Goal: Find specific page/section: Find specific page/section

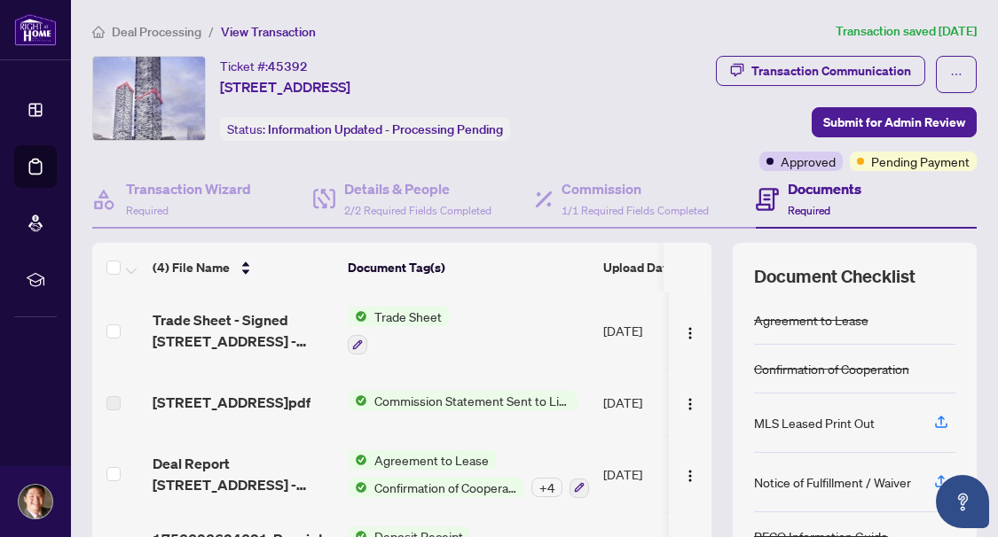
scroll to position [54, 0]
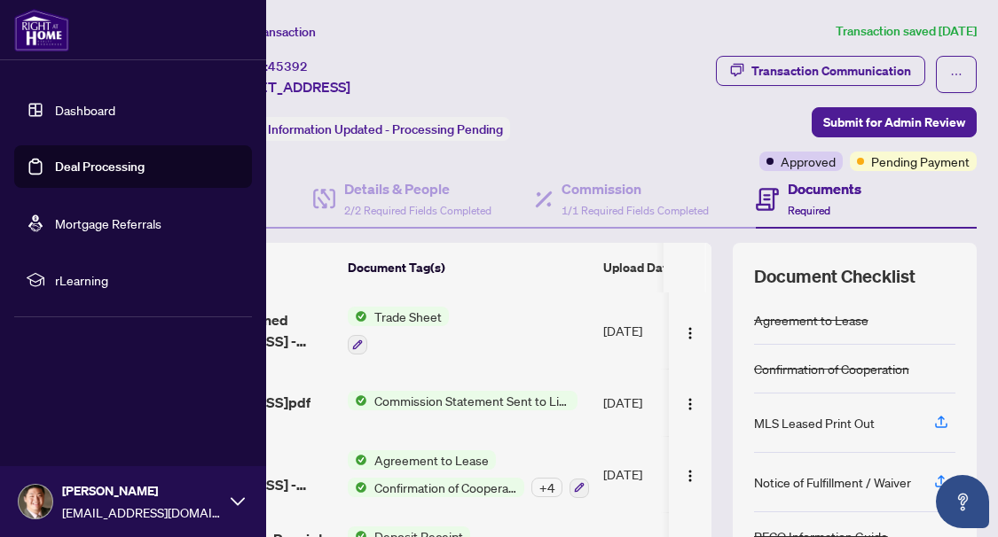
click at [56, 165] on link "Deal Processing" at bounding box center [100, 167] width 90 height 16
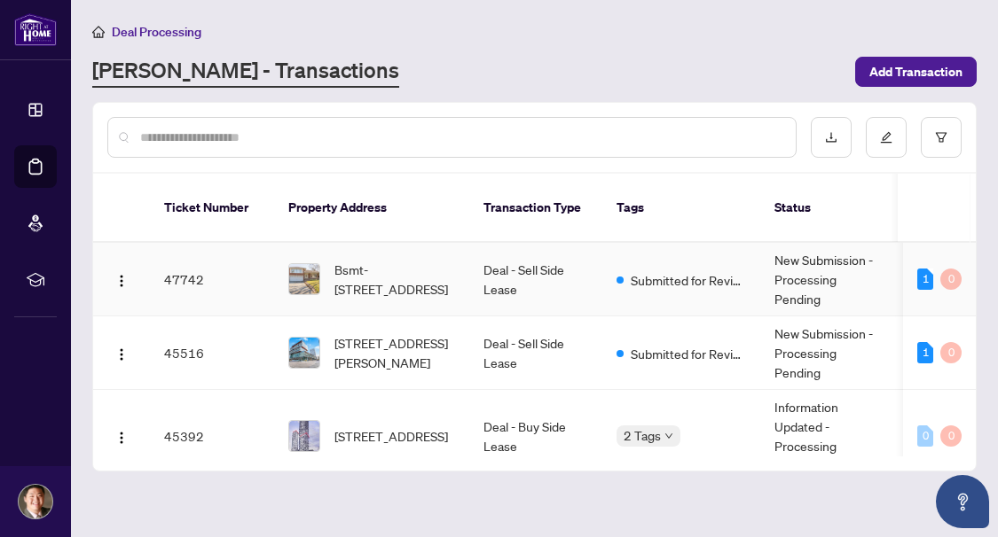
scroll to position [89, 0]
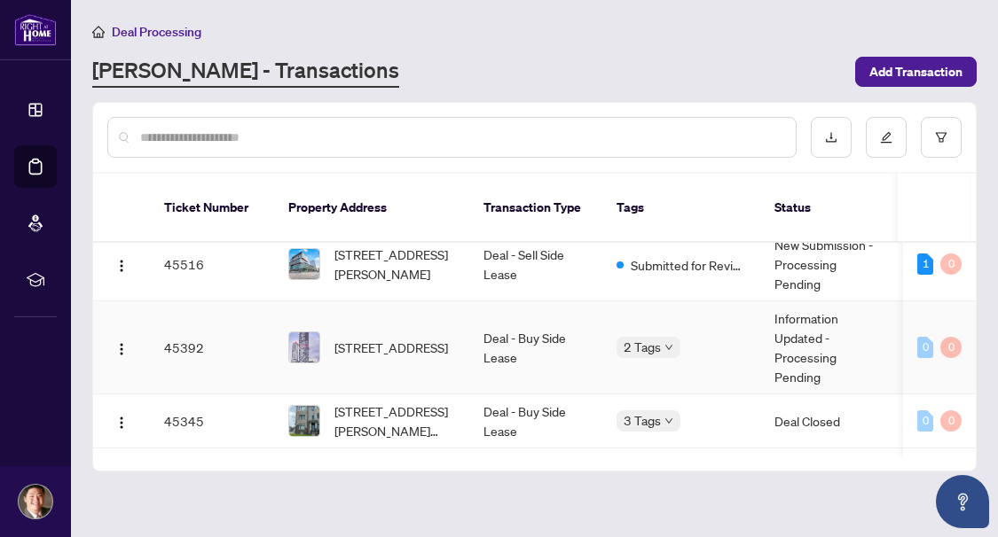
click at [574, 303] on td "Deal - Buy Side Lease" at bounding box center [535, 348] width 133 height 93
